Goal: Navigation & Orientation: Find specific page/section

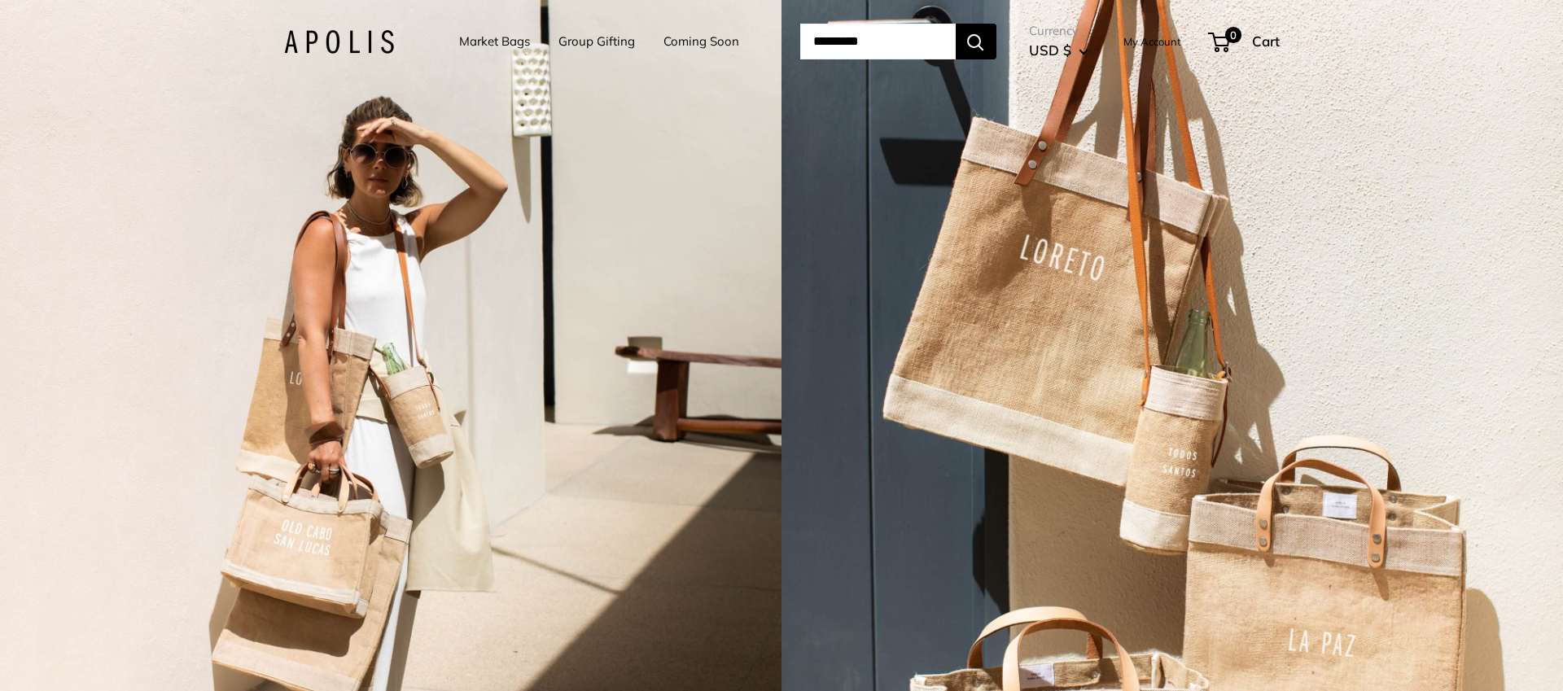
click at [476, 39] on link "Market Bags" at bounding box center [494, 41] width 71 height 23
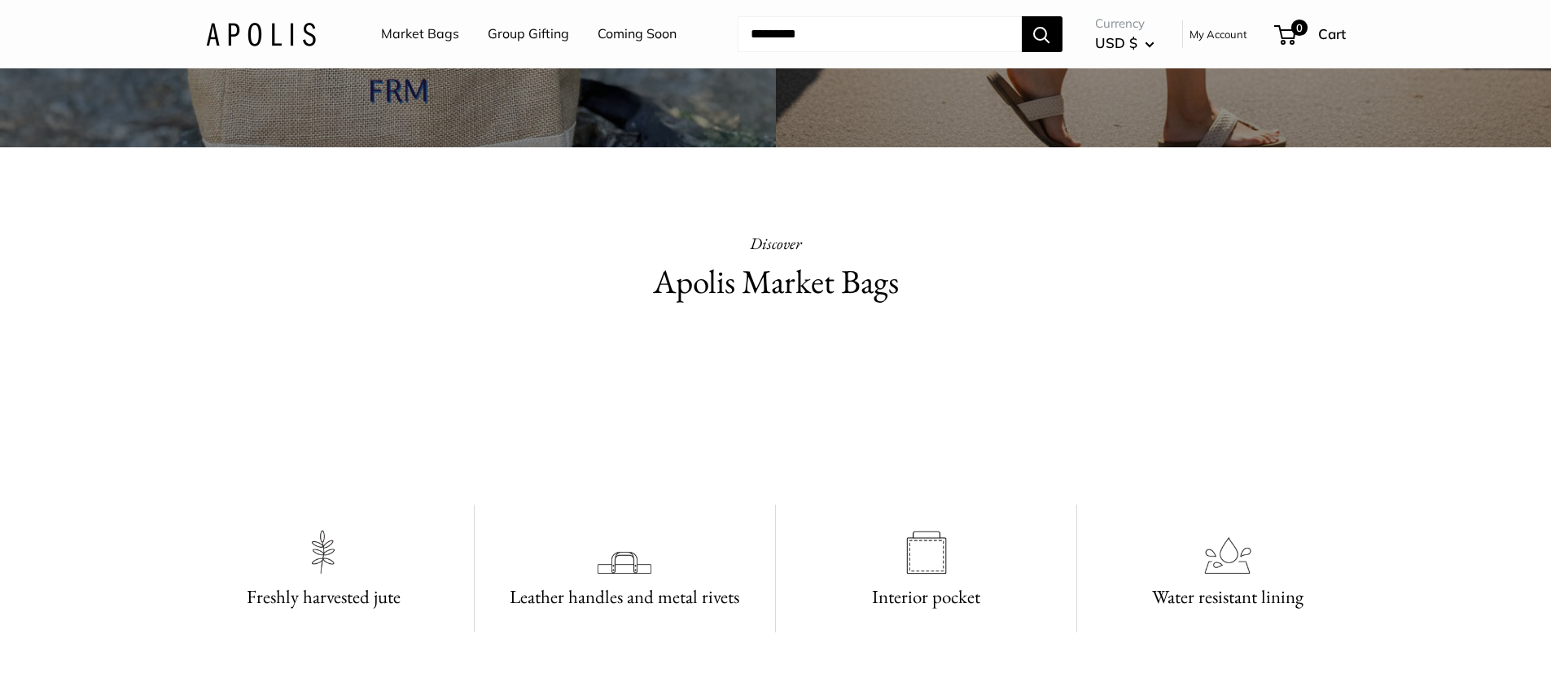
scroll to position [730, 0]
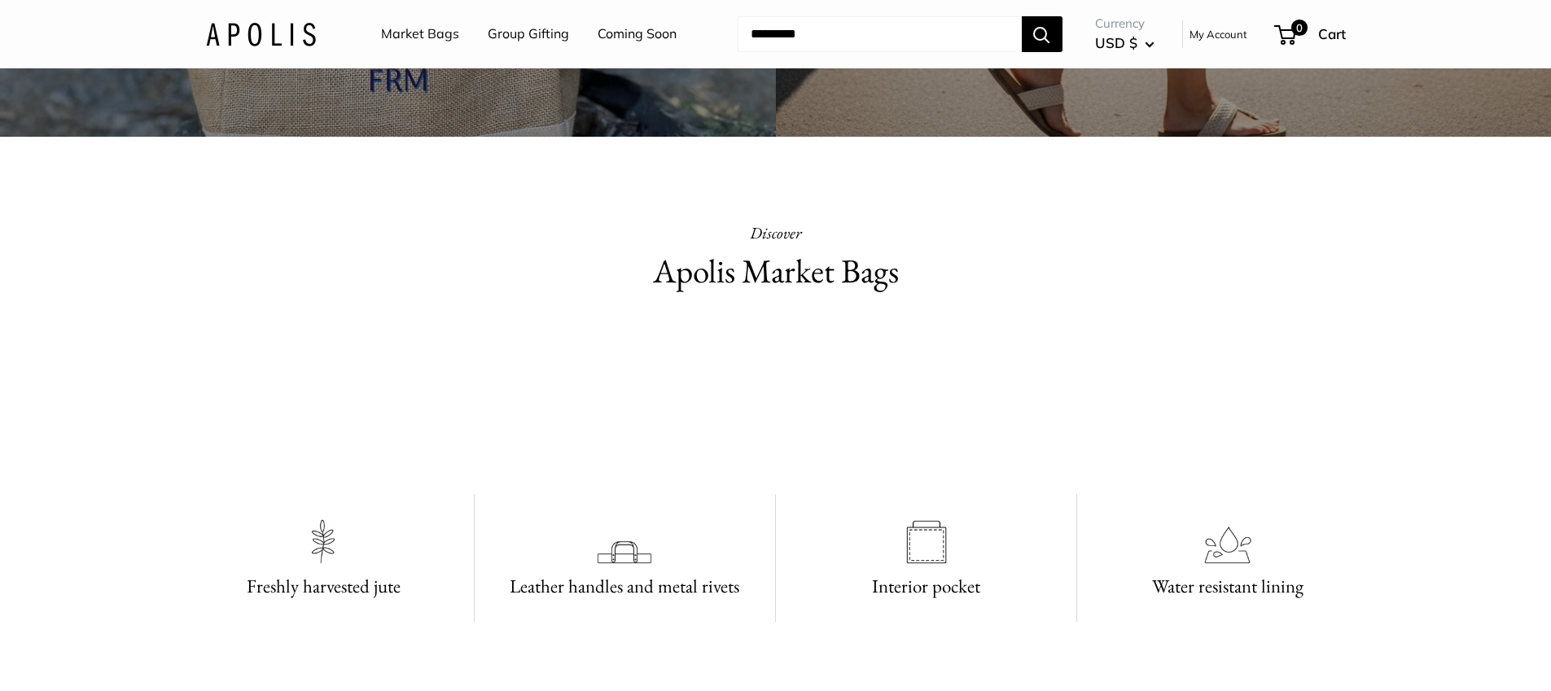
click at [256, 37] on img at bounding box center [261, 34] width 110 height 24
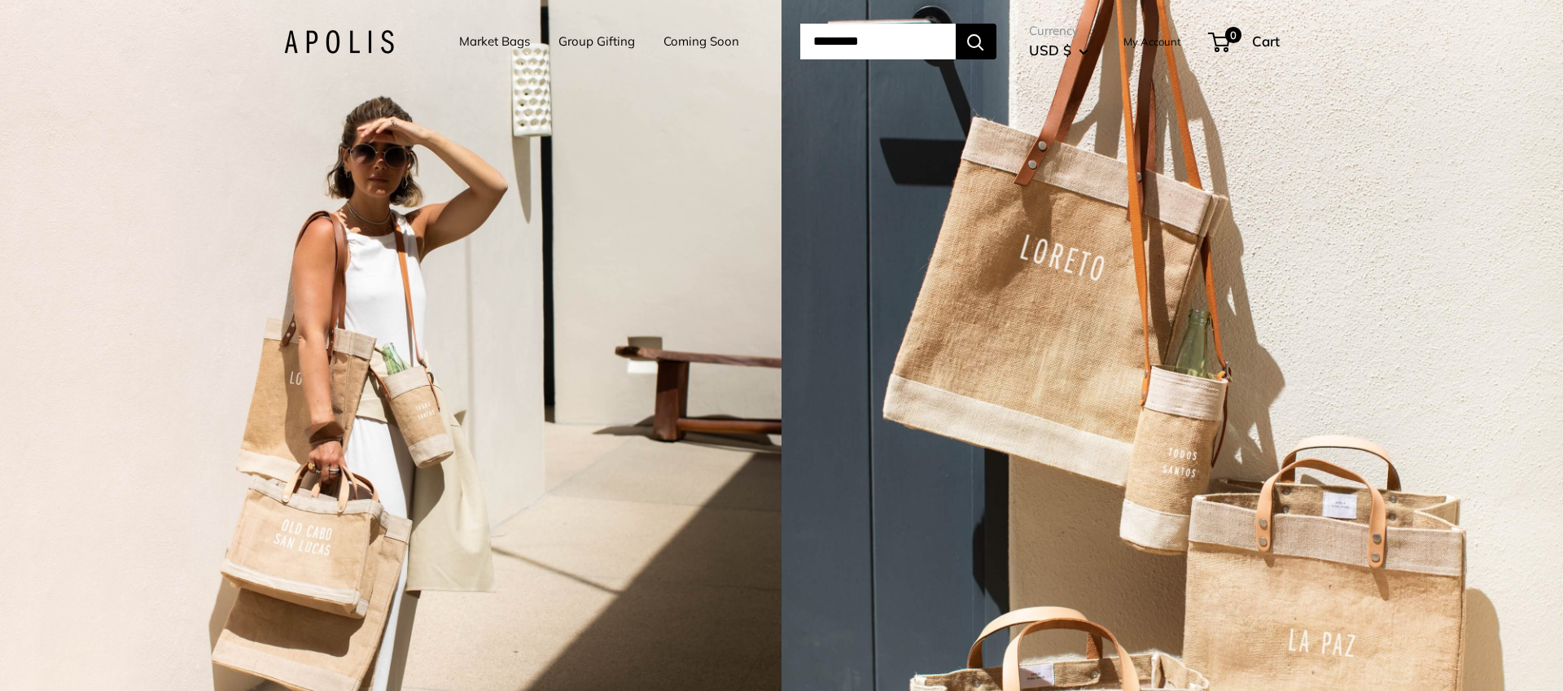
click at [489, 42] on link "Market Bags" at bounding box center [494, 41] width 71 height 23
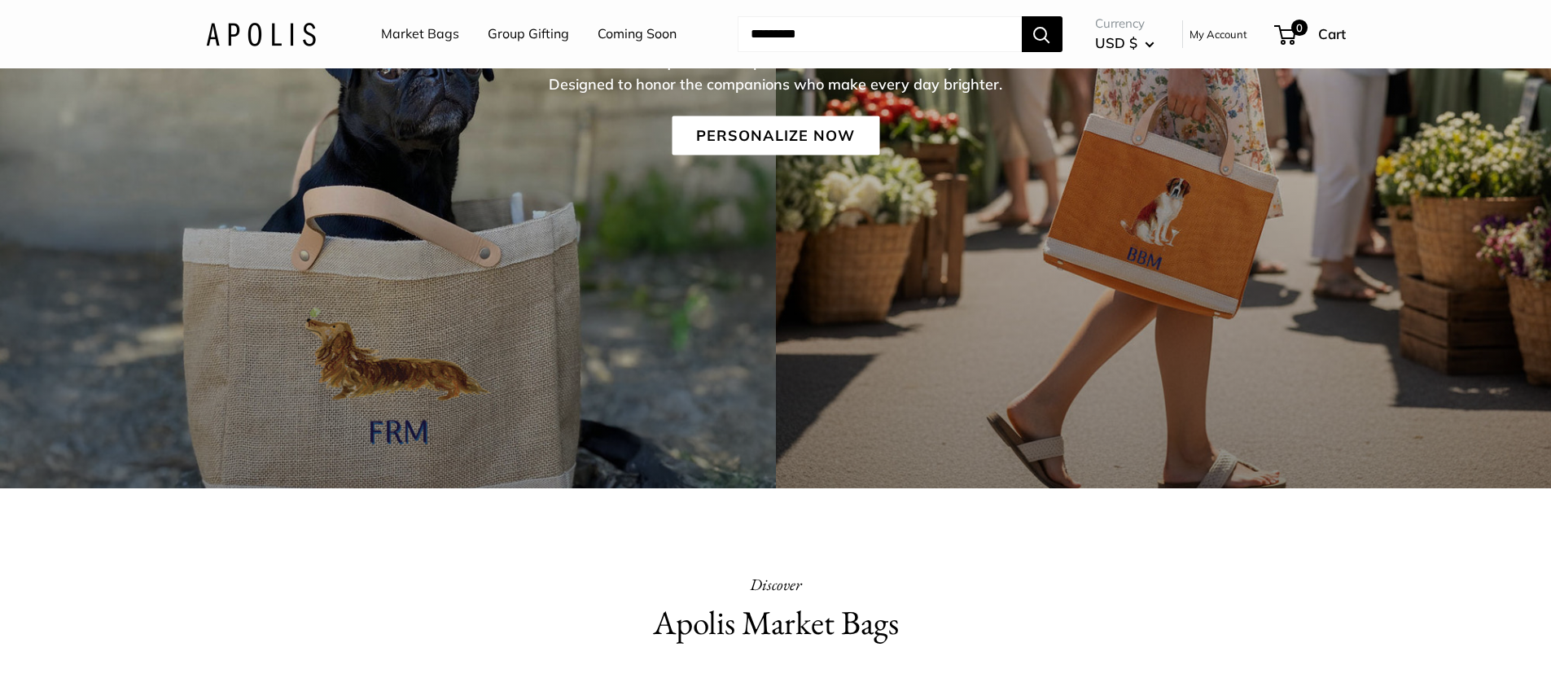
scroll to position [453, 0]
